Goal: Find specific page/section: Find specific page/section

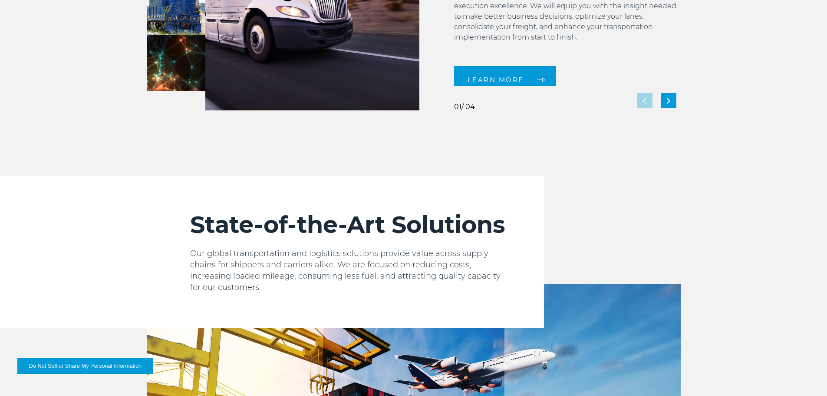
scroll to position [956, 0]
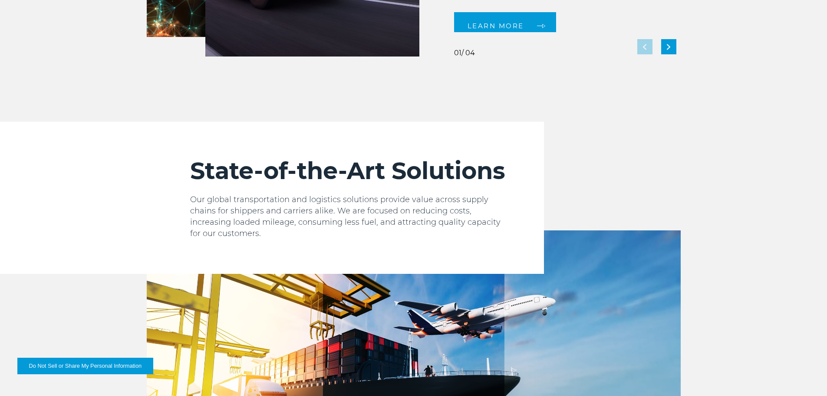
click at [366, 179] on h2 "State-of-the-Art Solutions" at bounding box center [349, 170] width 319 height 29
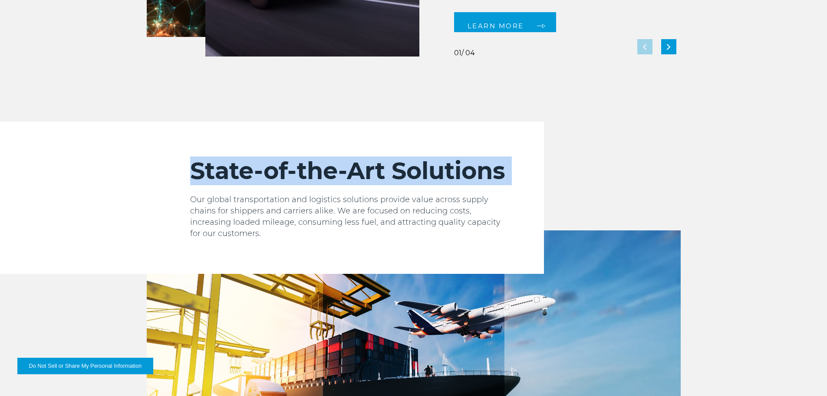
click at [366, 179] on h2 "State-of-the-Art Solutions" at bounding box center [349, 170] width 319 height 29
click at [311, 171] on h2 "State-of-the-Art Solutions" at bounding box center [349, 170] width 319 height 29
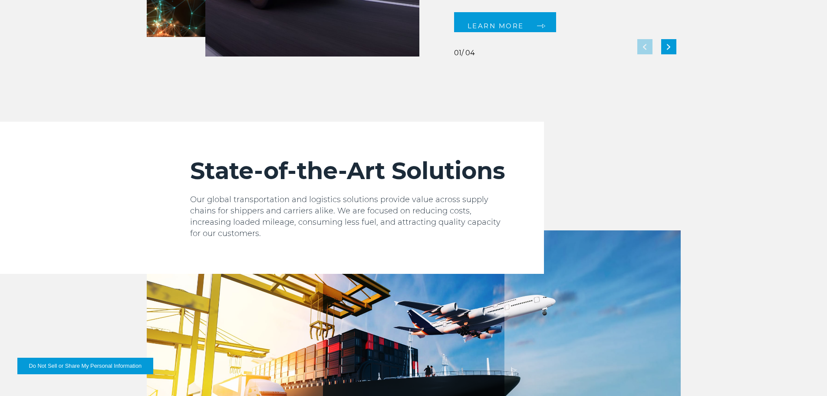
click at [210, 170] on h2 "State-of-the-Art Solutions" at bounding box center [349, 170] width 319 height 29
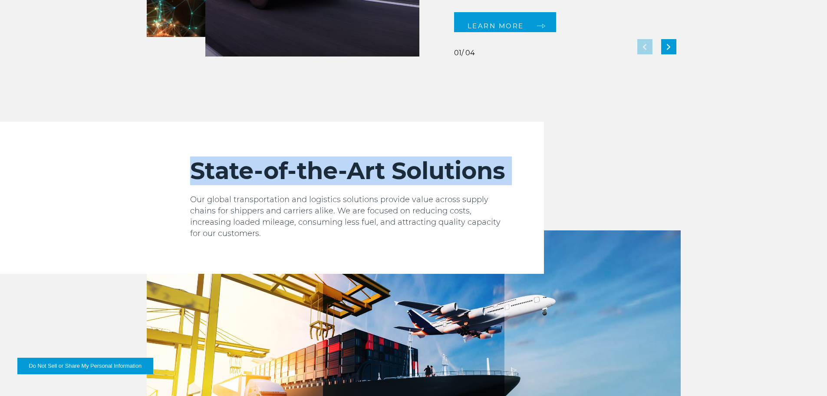
click at [210, 170] on h2 "State-of-the-Art Solutions" at bounding box center [349, 170] width 319 height 29
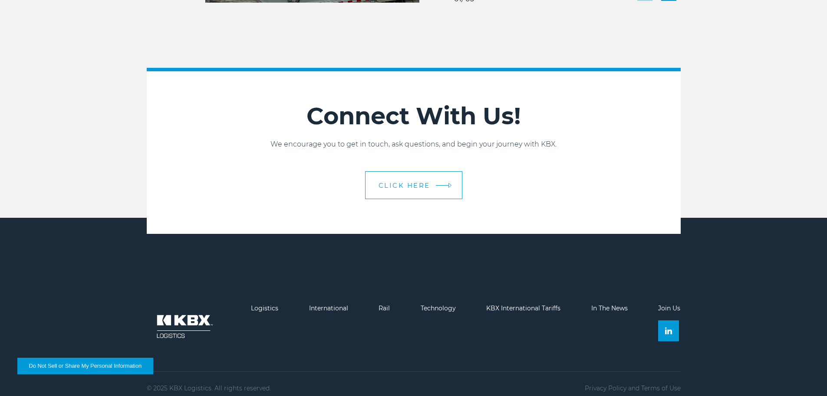
scroll to position [1938, 0]
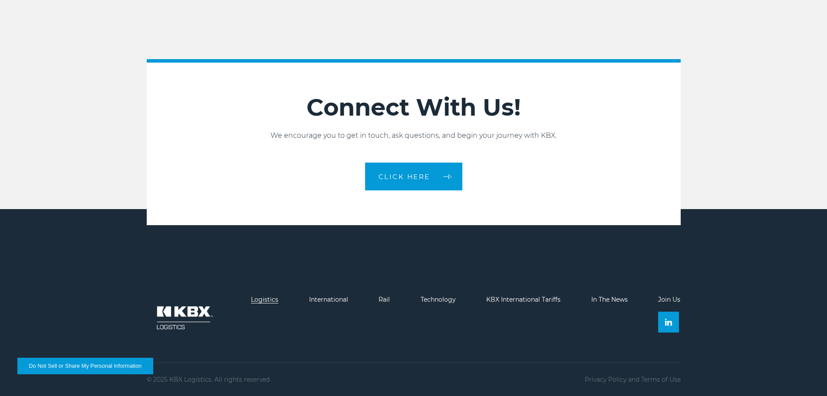
click at [260, 298] on link "Logistics" at bounding box center [264, 299] width 27 height 8
